Goal: Navigation & Orientation: Find specific page/section

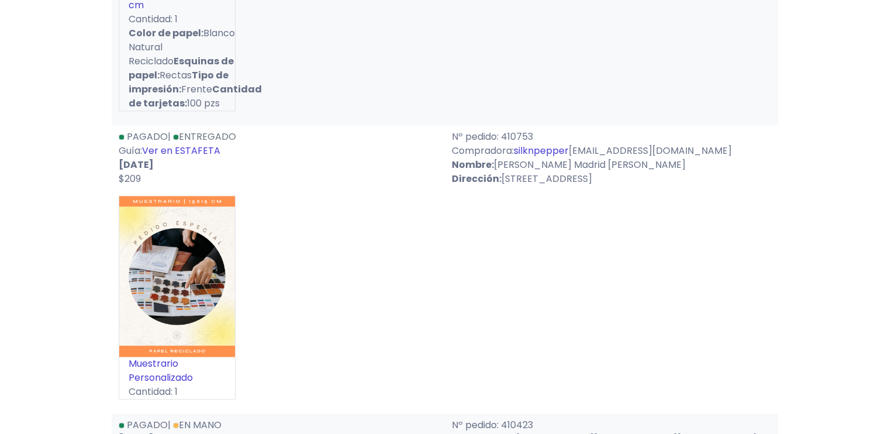
scroll to position [1578, 0]
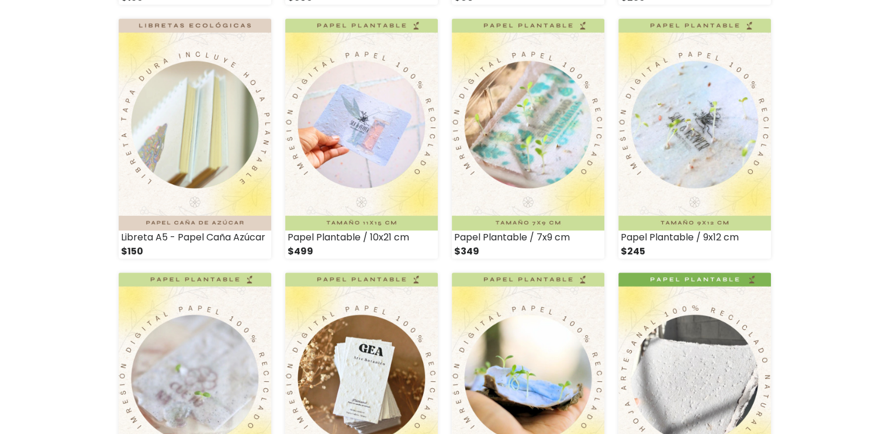
scroll to position [643, 0]
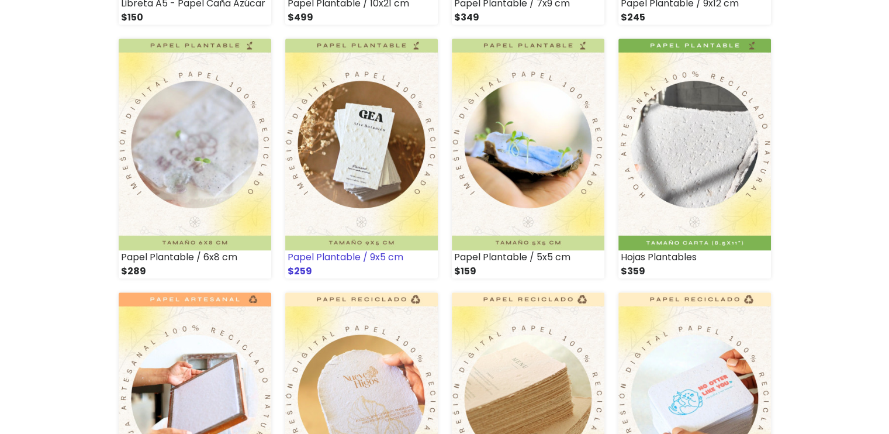
click at [388, 243] on img at bounding box center [361, 145] width 153 height 212
